Goal: Information Seeking & Learning: Learn about a topic

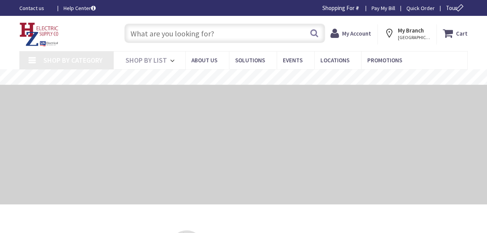
type input "O'Hara Rd, Freehold, [GEOGRAPHIC_DATA] 12431, [GEOGRAPHIC_DATA]"
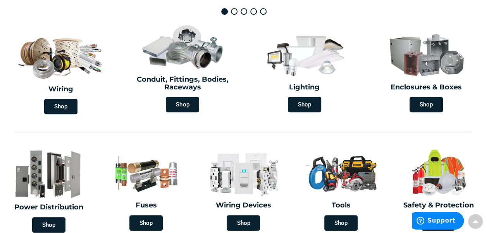
scroll to position [213, 0]
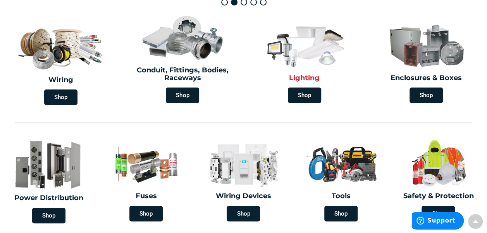
click at [319, 57] on img at bounding box center [304, 45] width 88 height 52
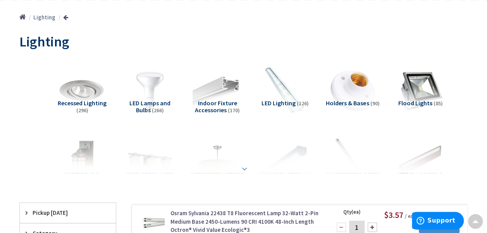
click at [243, 168] on strong at bounding box center [244, 169] width 9 height 9
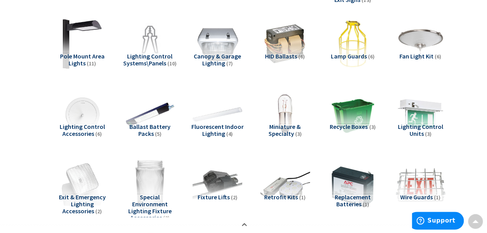
scroll to position [487, 0]
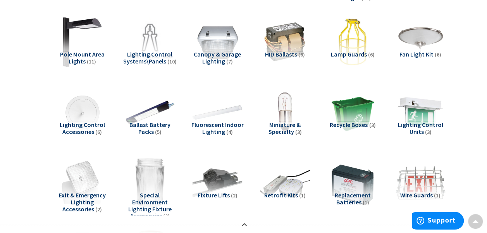
click at [216, 125] on span "Fluorescent Indoor Lighting" at bounding box center [217, 128] width 52 height 15
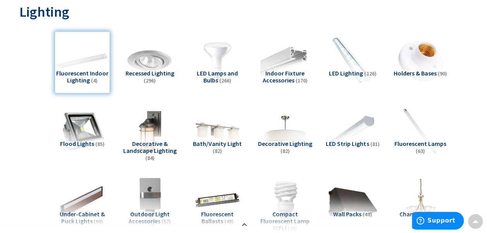
scroll to position [113, 0]
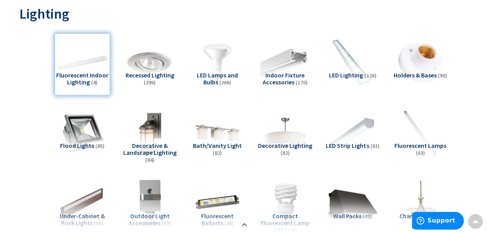
click at [362, 73] on span "LED Lighting" at bounding box center [346, 75] width 34 height 8
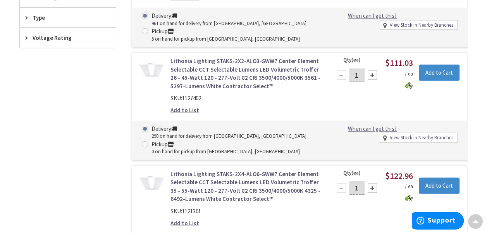
scroll to position [995, 0]
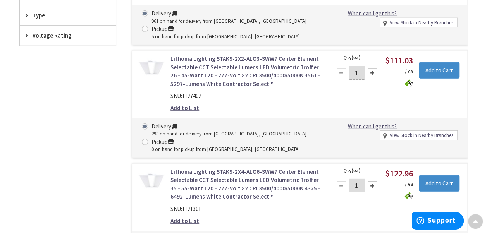
click at [231, 68] on link "Lithonia Lighting STAKS-2X2-ALO3-SWW7 Center Element Selectable CCT Selectable …" at bounding box center [246, 71] width 151 height 33
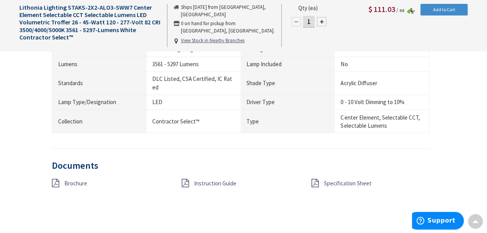
scroll to position [637, 0]
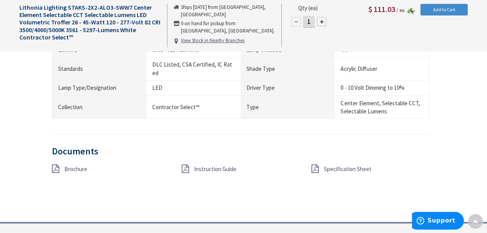
click at [78, 165] on span "Brochure" at bounding box center [75, 168] width 23 height 7
click at [337, 165] on span "Specification Sheet" at bounding box center [348, 168] width 48 height 7
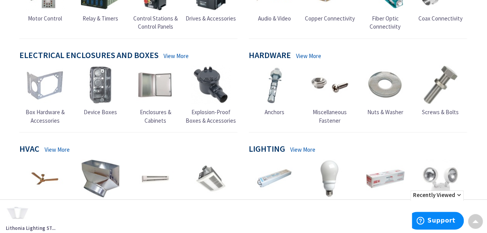
scroll to position [308, 0]
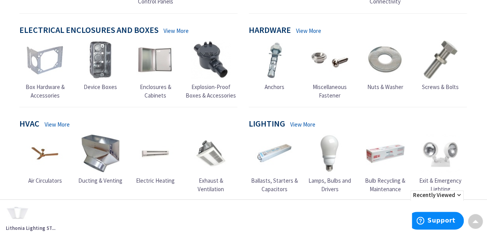
click at [295, 121] on link "View More" at bounding box center [302, 125] width 25 height 8
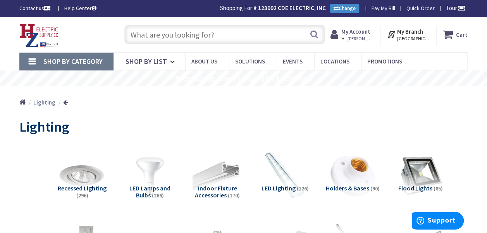
click at [280, 186] on span "LED Lighting" at bounding box center [279, 188] width 34 height 8
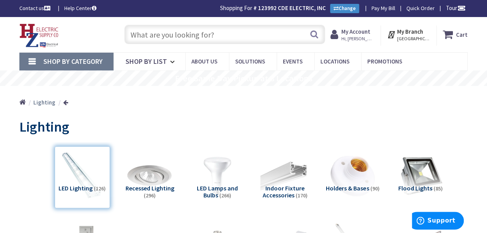
scroll to position [274, 0]
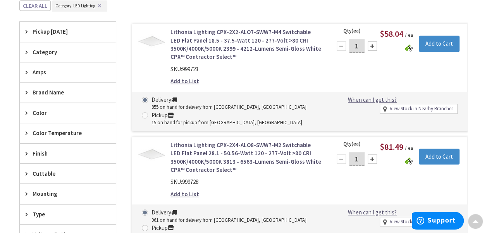
drag, startPoint x: 486, startPoint y: 77, endPoint x: 488, endPoint y: 102, distance: 24.5
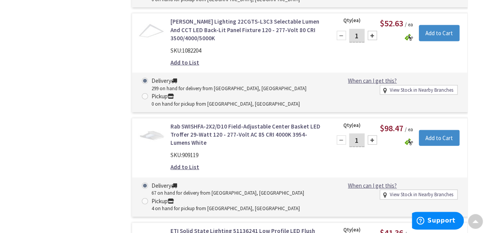
scroll to position [851, 0]
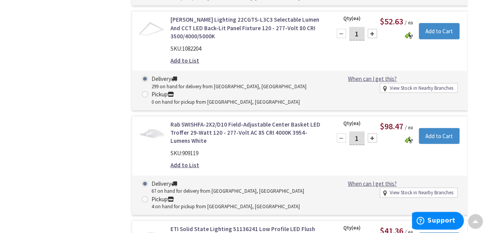
click at [227, 121] on link "Rab SWISHFA-2X2/D10 Field-Adjustable Center Basket LED Troffer 29-Watt 120 - 27…" at bounding box center [246, 133] width 151 height 25
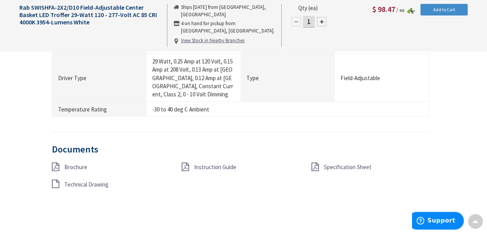
scroll to position [736, 0]
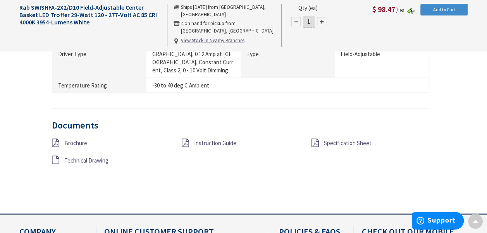
click at [348, 140] on span "Specification Sheet" at bounding box center [348, 143] width 48 height 7
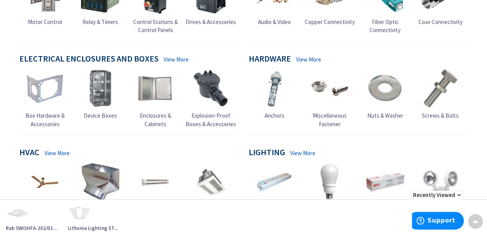
scroll to position [319, 0]
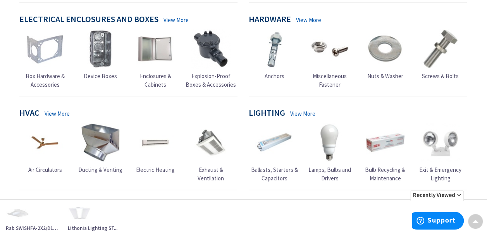
click at [301, 110] on link "View More" at bounding box center [302, 114] width 25 height 8
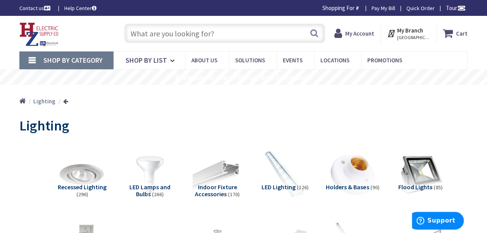
click at [290, 188] on span "LED Lighting" at bounding box center [279, 187] width 34 height 8
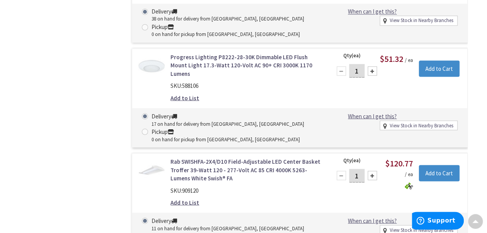
scroll to position [2140, 0]
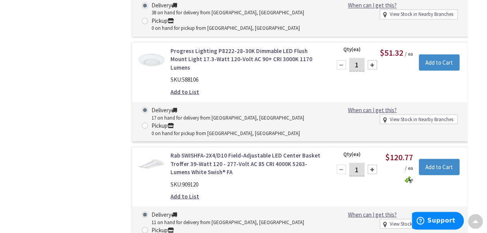
click at [250, 151] on link "Rab SWISHFA-2X4/D10 Field-Adjustable LED Center Basket Troffer 39-Watt 120 - 27…" at bounding box center [246, 163] width 151 height 25
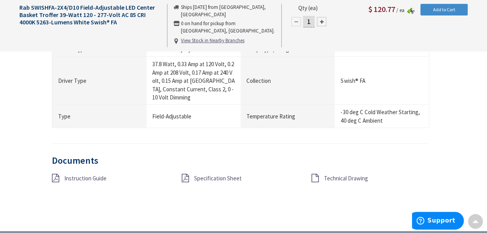
scroll to position [731, 0]
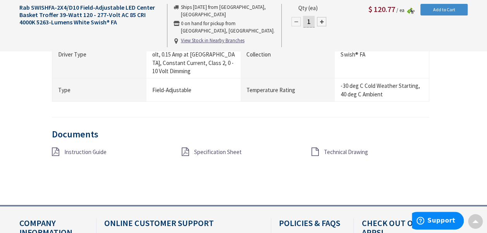
click at [93, 148] on span "Instruction Guide" at bounding box center [85, 151] width 42 height 7
